Goal: Transaction & Acquisition: Subscribe to service/newsletter

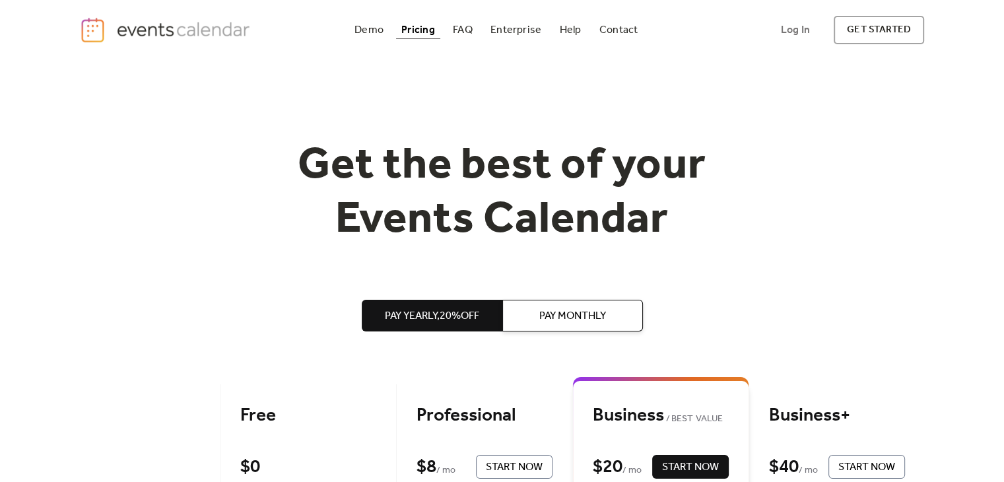
click at [610, 304] on button "Pay Monthly" at bounding box center [572, 316] width 141 height 32
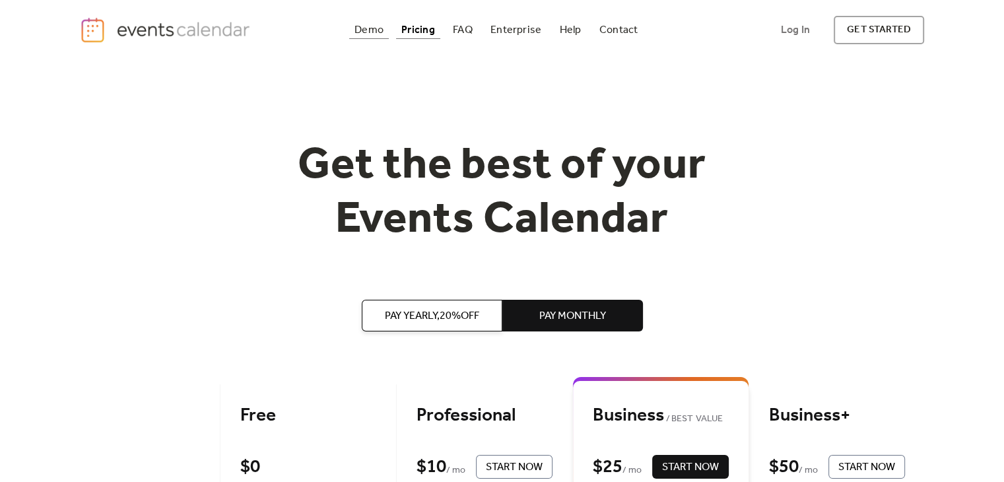
click at [364, 32] on div "Demo" at bounding box center [368, 29] width 29 height 7
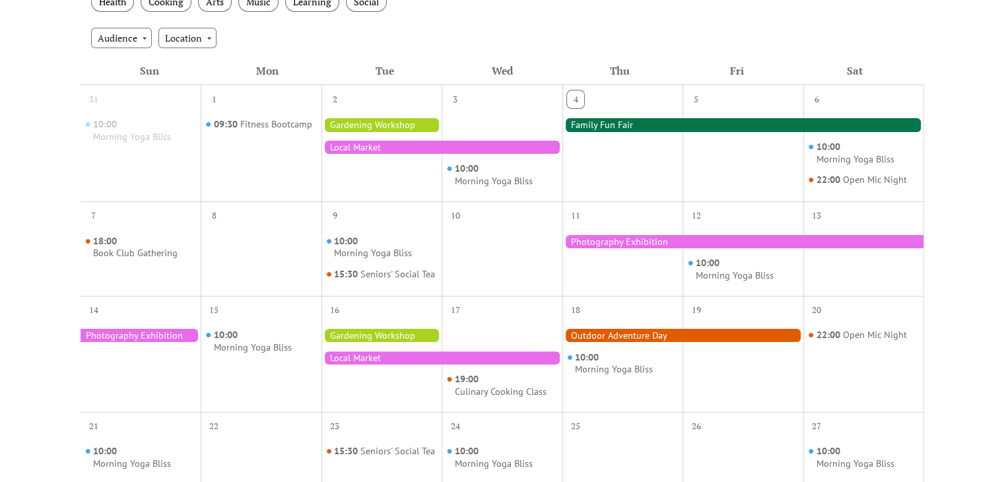
scroll to position [264, 0]
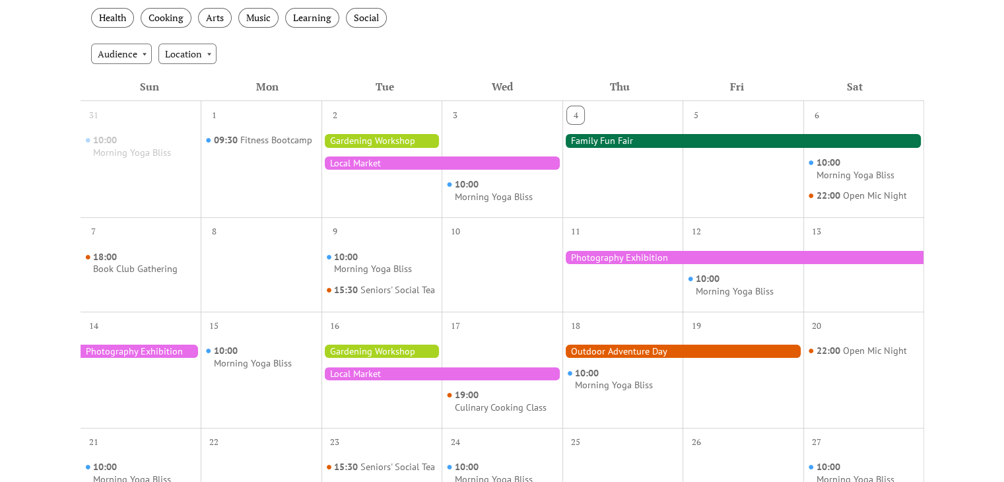
click at [584, 142] on div at bounding box center [743, 140] width 362 height 13
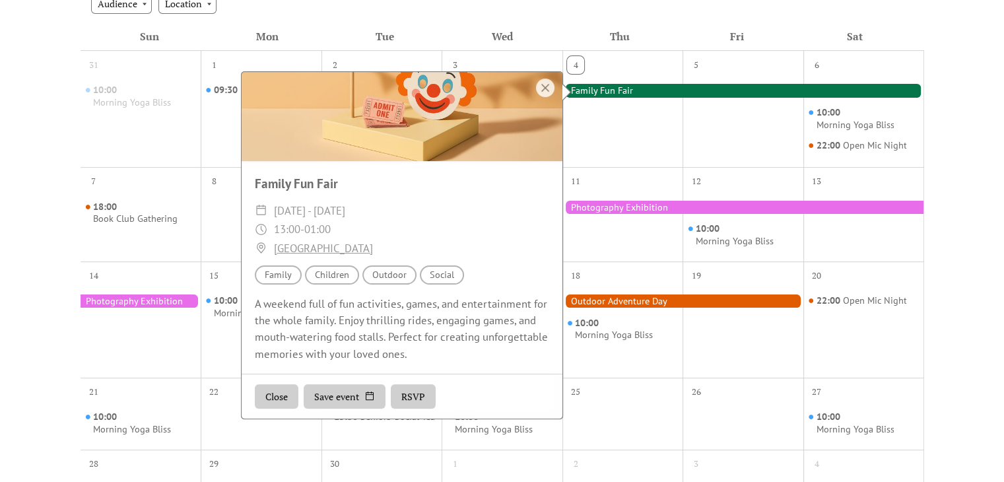
scroll to position [396, 0]
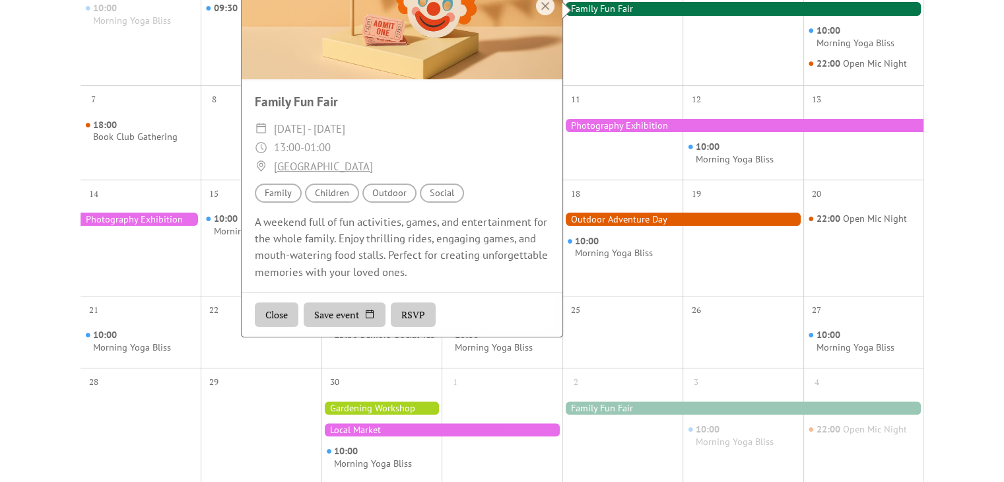
click at [420, 312] on button "RSVP" at bounding box center [413, 314] width 45 height 25
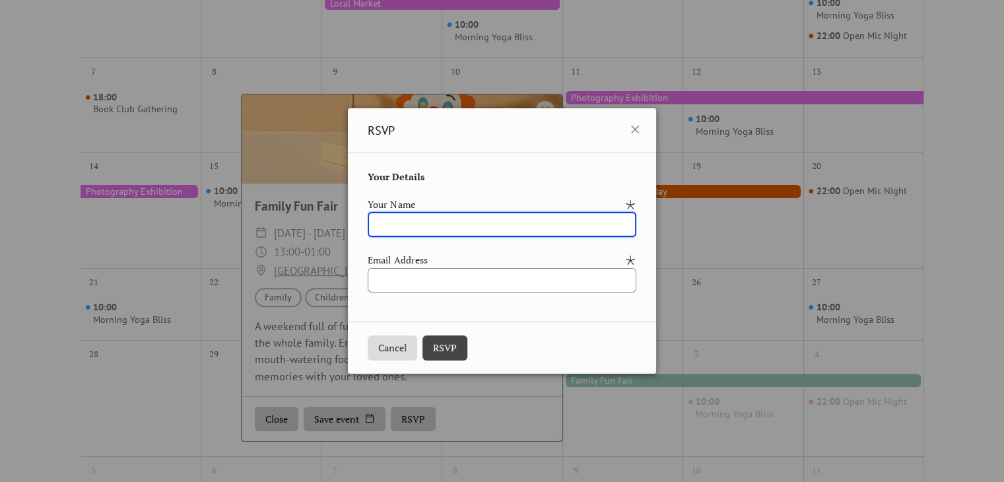
scroll to position [330, 0]
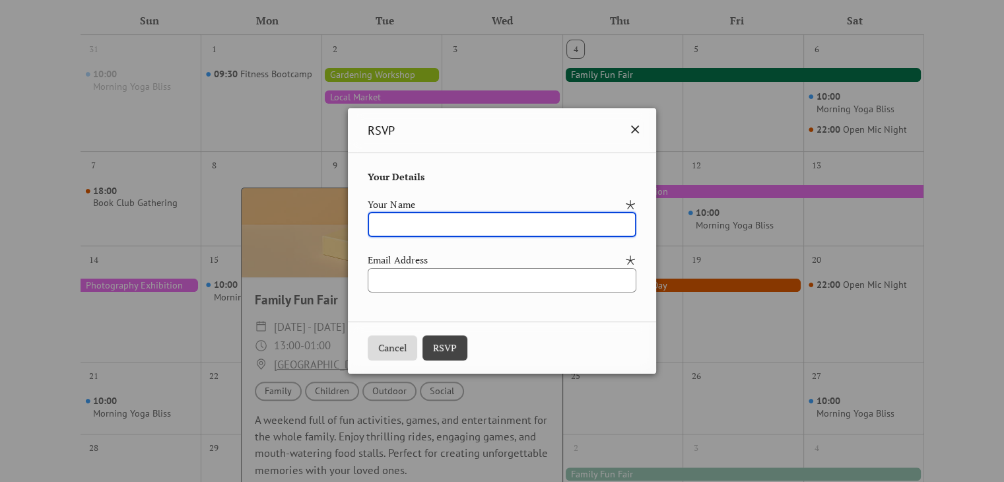
click at [639, 131] on icon at bounding box center [635, 129] width 8 height 8
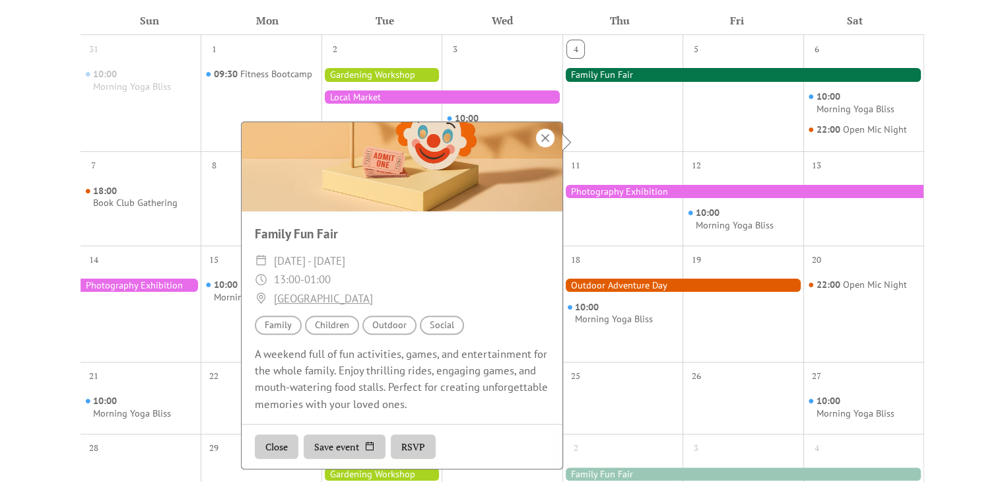
click at [546, 143] on div at bounding box center [545, 138] width 18 height 18
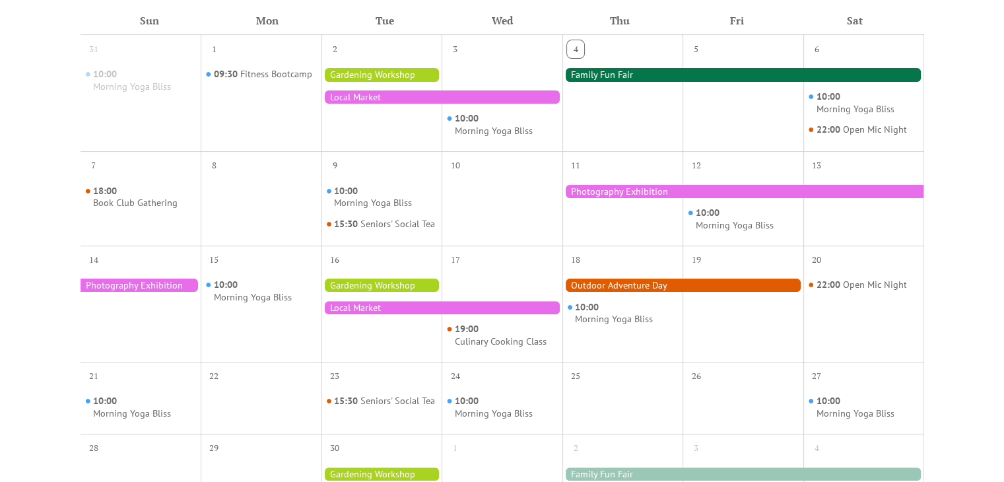
scroll to position [66, 0]
